Goal: Task Accomplishment & Management: Complete application form

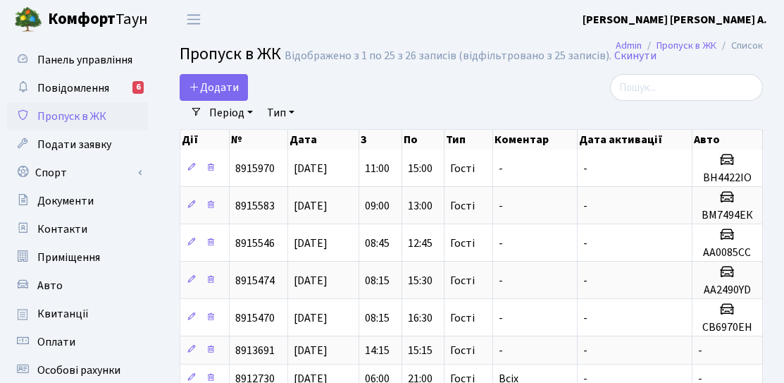
select select "25"
click at [222, 90] on span "Додати" at bounding box center [214, 88] width 50 height 16
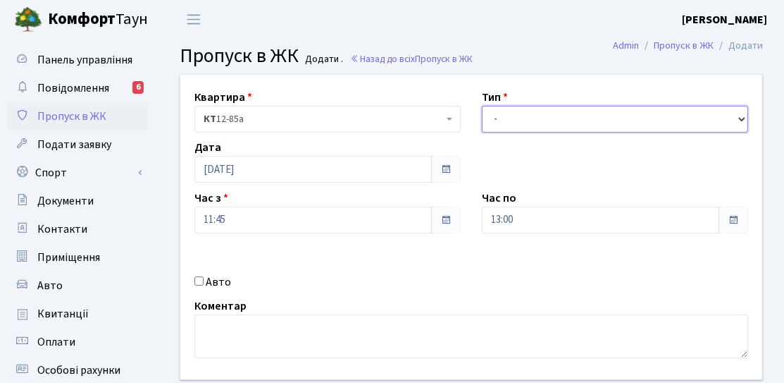
drag, startPoint x: 536, startPoint y: 116, endPoint x: 538, endPoint y: 128, distance: 11.5
click at [536, 116] on select "- Доставка Таксі Гості Сервіс" at bounding box center [615, 119] width 266 height 27
select select "3"
click at [482, 106] on select "- Доставка Таксі Гості Сервіс" at bounding box center [615, 119] width 266 height 27
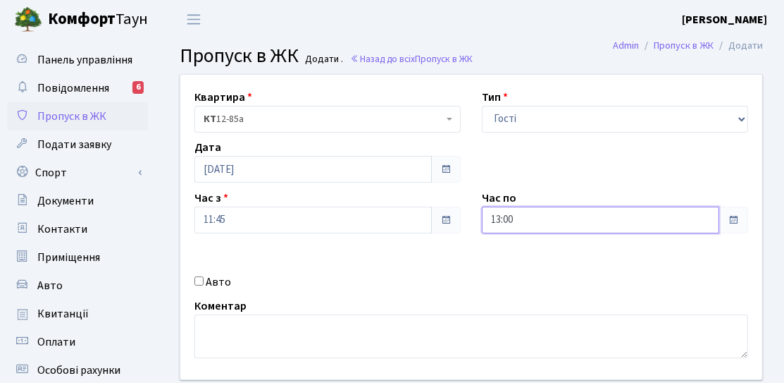
click at [521, 222] on input "13:00" at bounding box center [600, 219] width 237 height 27
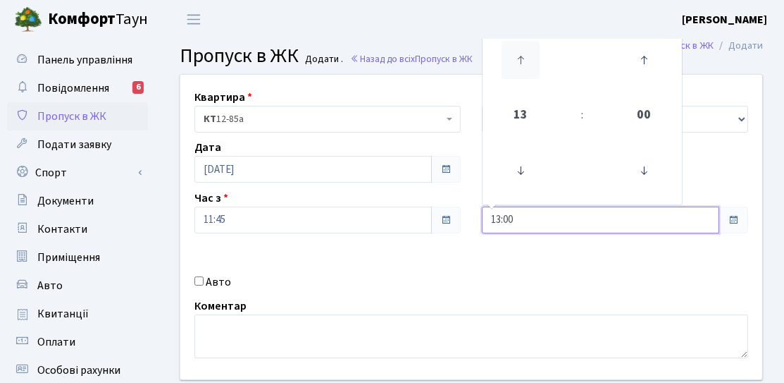
click at [529, 73] on icon at bounding box center [521, 60] width 38 height 38
type input "15:00"
click at [444, 247] on div "Квартира <b>КТ</b>&nbsp;&nbsp;&nbsp;&nbsp;12-85а КТ 12-85а Тип - Доставка Таксі…" at bounding box center [471, 227] width 603 height 304
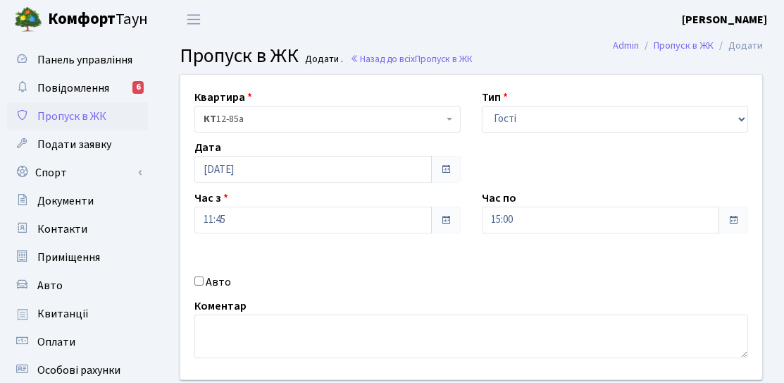
click at [221, 279] on label "Авто" at bounding box center [218, 281] width 25 height 17
click at [204, 279] on input "Авто" at bounding box center [199, 280] width 9 height 9
checkbox input "true"
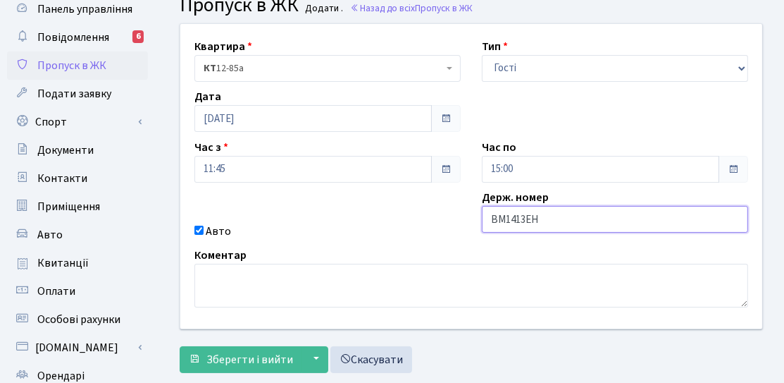
scroll to position [70, 0]
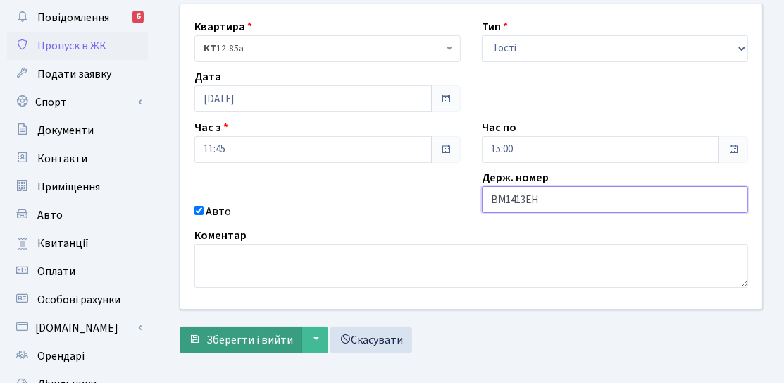
type input "ВМ1413ЕН"
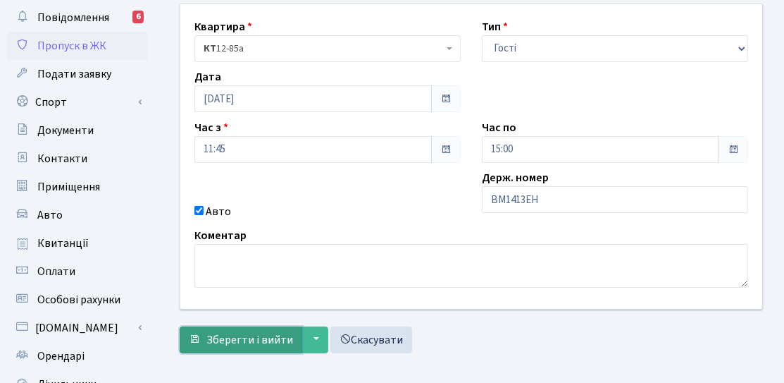
click at [251, 335] on span "Зберегти і вийти" at bounding box center [249, 340] width 87 height 16
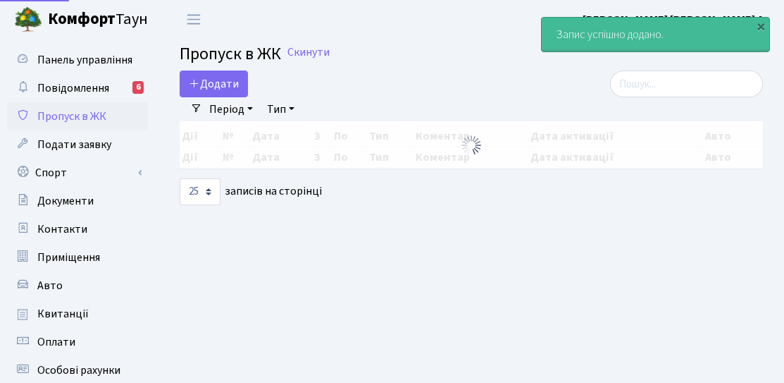
select select "25"
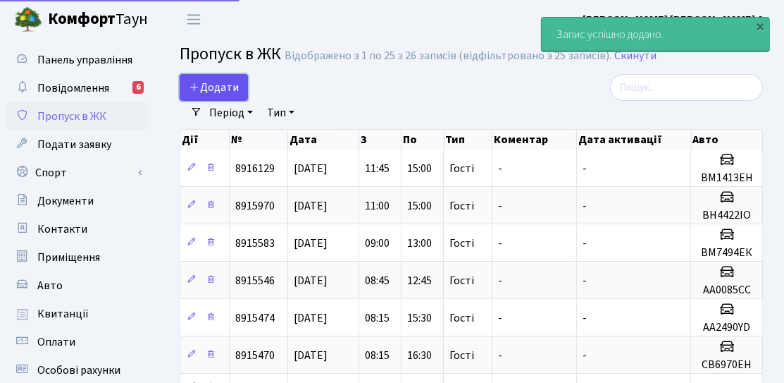
click at [226, 77] on link "Додати" at bounding box center [214, 87] width 68 height 27
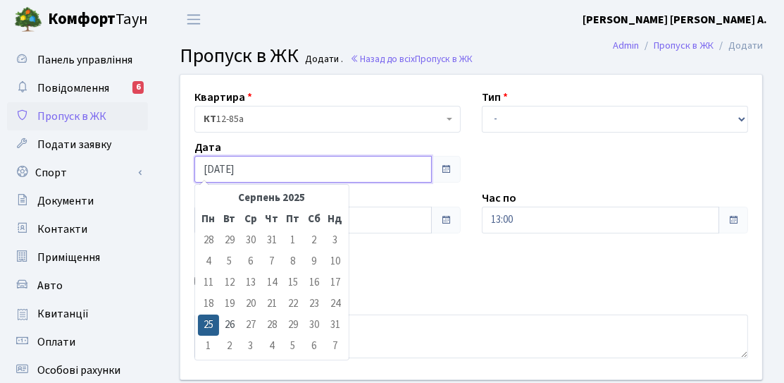
click at [264, 171] on input "[DATE]" at bounding box center [313, 169] width 237 height 27
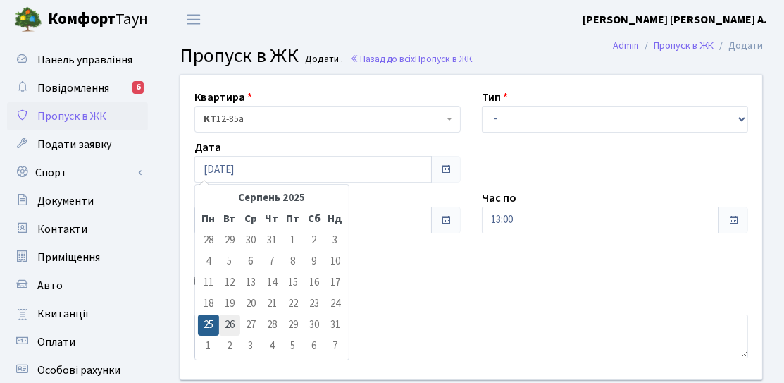
click at [234, 324] on td "26" at bounding box center [229, 324] width 21 height 21
type input "26.08.2025"
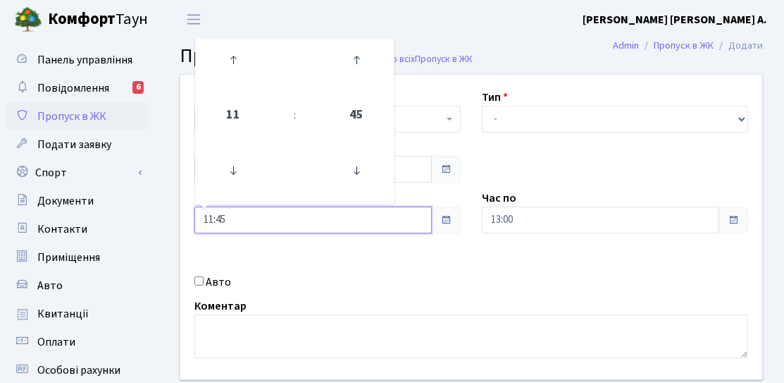
click at [247, 219] on input "11:45" at bounding box center [313, 219] width 237 height 27
click at [228, 183] on icon at bounding box center [233, 171] width 38 height 38
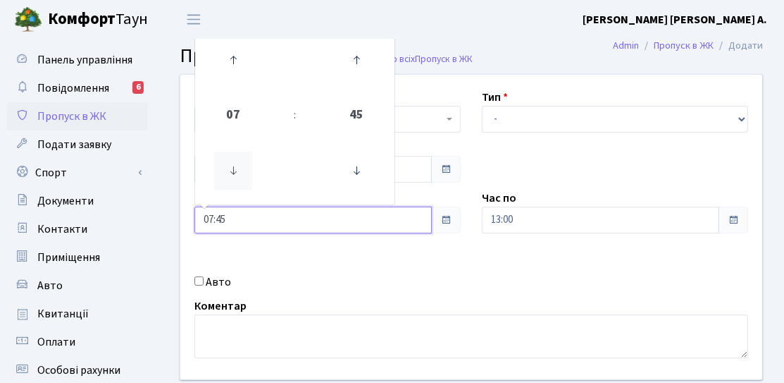
click at [228, 183] on icon at bounding box center [233, 171] width 38 height 38
click at [358, 168] on icon at bounding box center [357, 171] width 38 height 38
click at [360, 173] on icon at bounding box center [357, 171] width 38 height 38
type input "06:00"
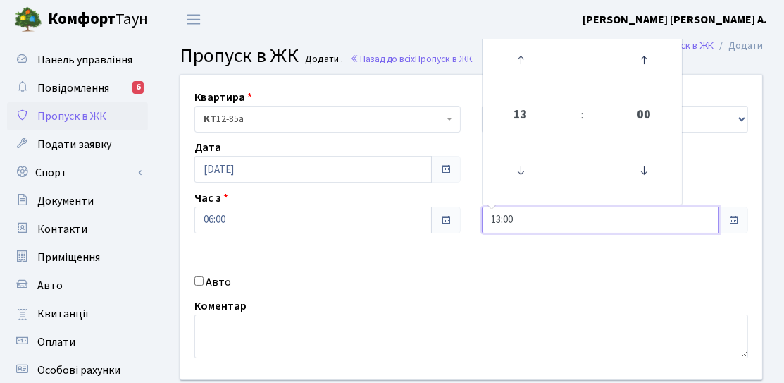
click at [538, 223] on input "13:00" at bounding box center [600, 219] width 237 height 27
click at [522, 62] on icon at bounding box center [521, 60] width 38 height 38
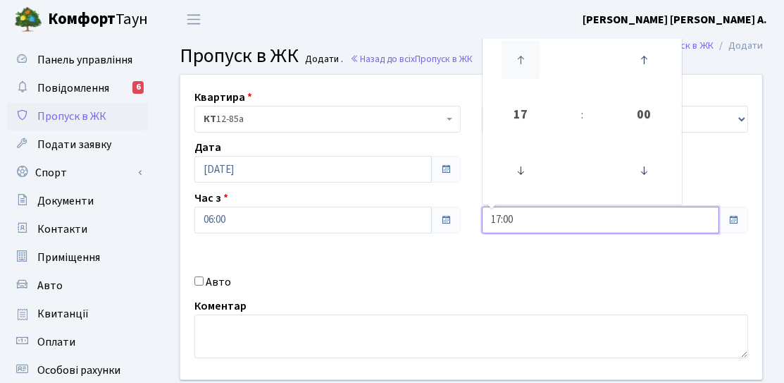
click at [522, 62] on icon at bounding box center [521, 60] width 38 height 38
click at [523, 62] on icon at bounding box center [521, 60] width 38 height 38
type input "21:00"
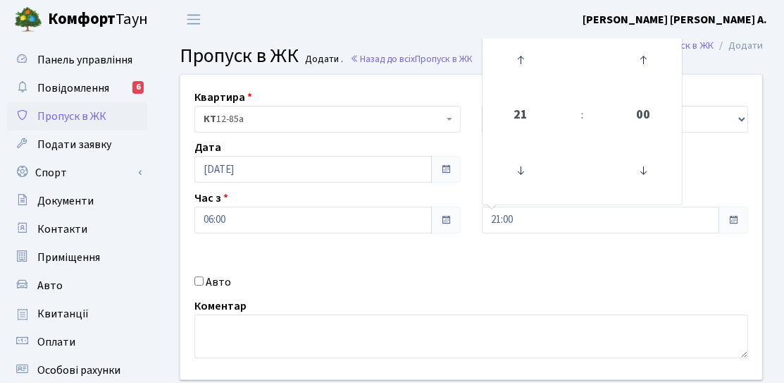
click at [367, 308] on div "Коментар" at bounding box center [471, 327] width 575 height 61
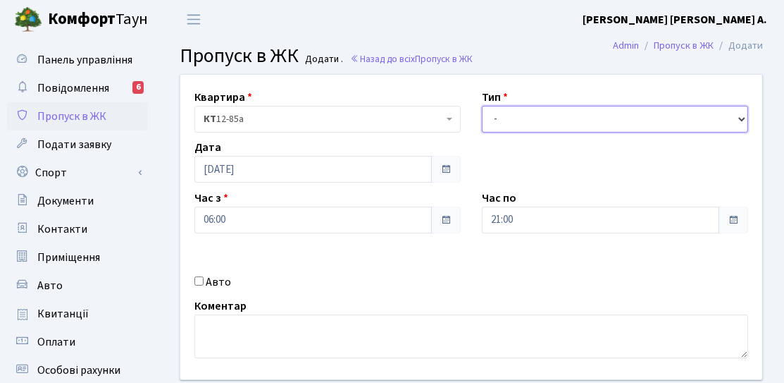
drag, startPoint x: 507, startPoint y: 122, endPoint x: 507, endPoint y: 130, distance: 7.8
click at [507, 122] on select "- Доставка Таксі Гості Сервіс" at bounding box center [615, 119] width 266 height 27
select select "3"
click at [482, 106] on select "- Доставка Таксі Гості Сервіс" at bounding box center [615, 119] width 266 height 27
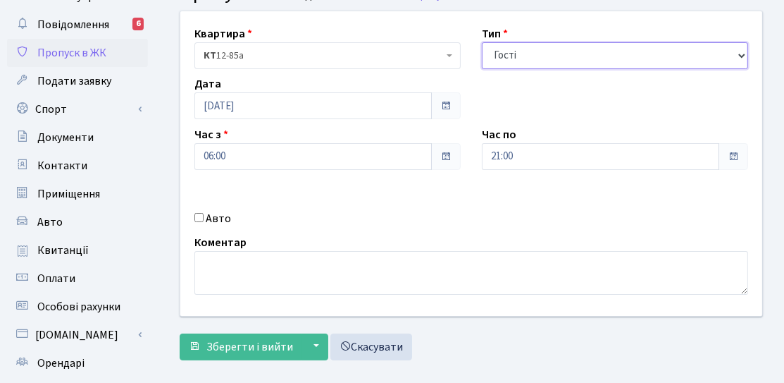
scroll to position [141, 0]
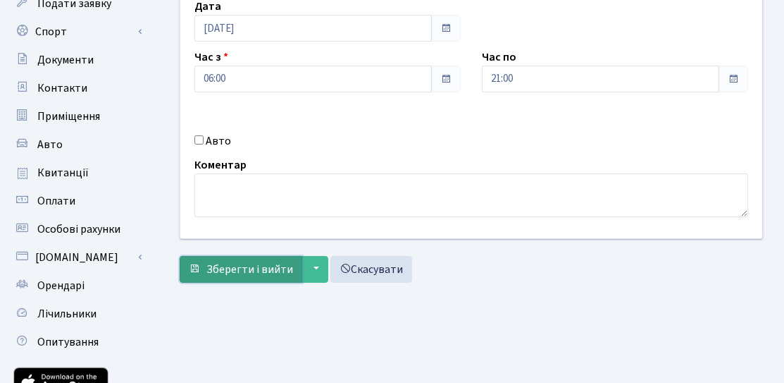
click at [251, 278] on button "Зберегти і вийти" at bounding box center [241, 269] width 123 height 27
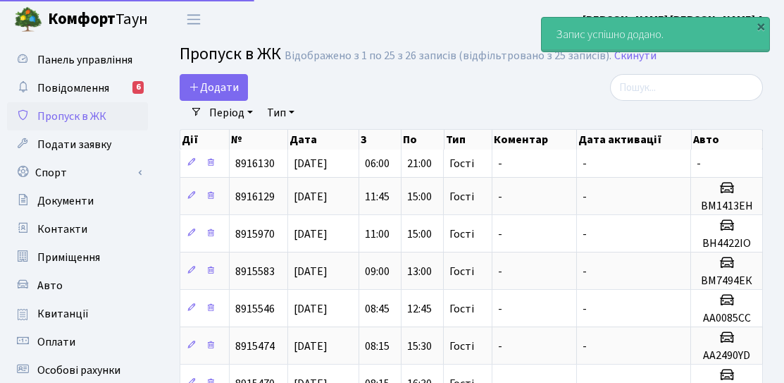
select select "25"
